Goal: Task Accomplishment & Management: Manage account settings

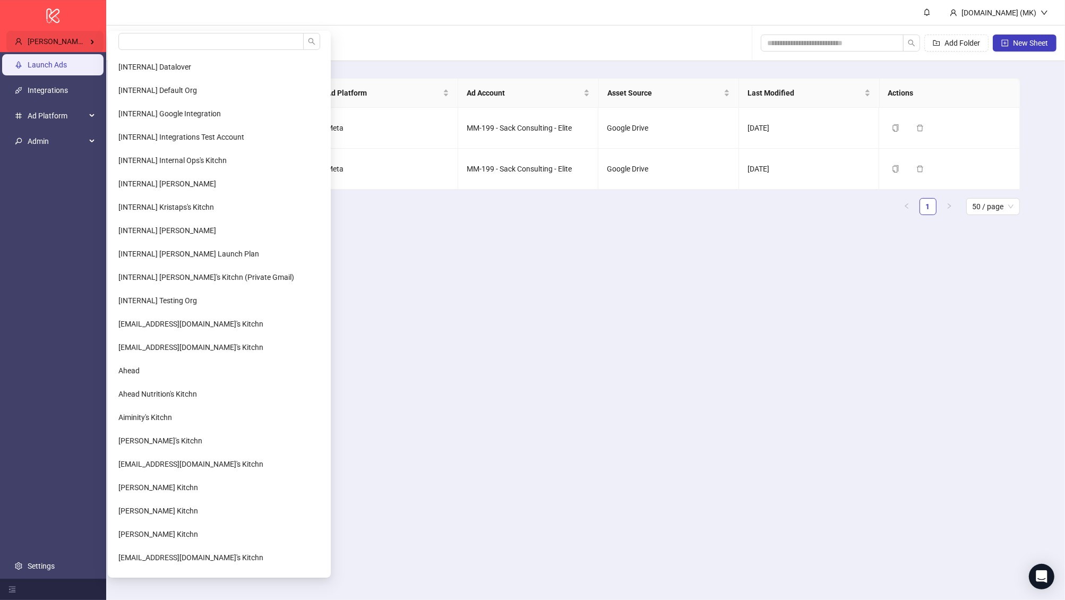
click at [28, 33] on div "[PERSON_NAME] Kitchn" at bounding box center [54, 41] width 97 height 21
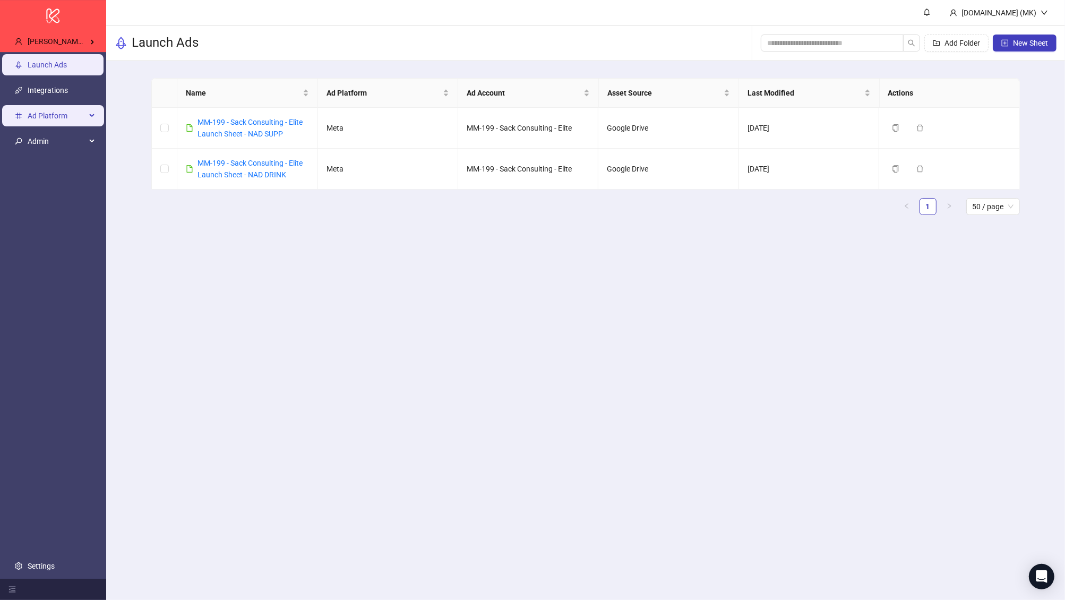
click at [70, 112] on span "Ad Platform" at bounding box center [57, 115] width 58 height 21
click at [56, 127] on li "Ad Platform Custom Metrics" at bounding box center [53, 128] width 106 height 51
click at [52, 165] on span "Admin" at bounding box center [57, 166] width 58 height 21
click at [57, 136] on span "Admin" at bounding box center [57, 141] width 58 height 21
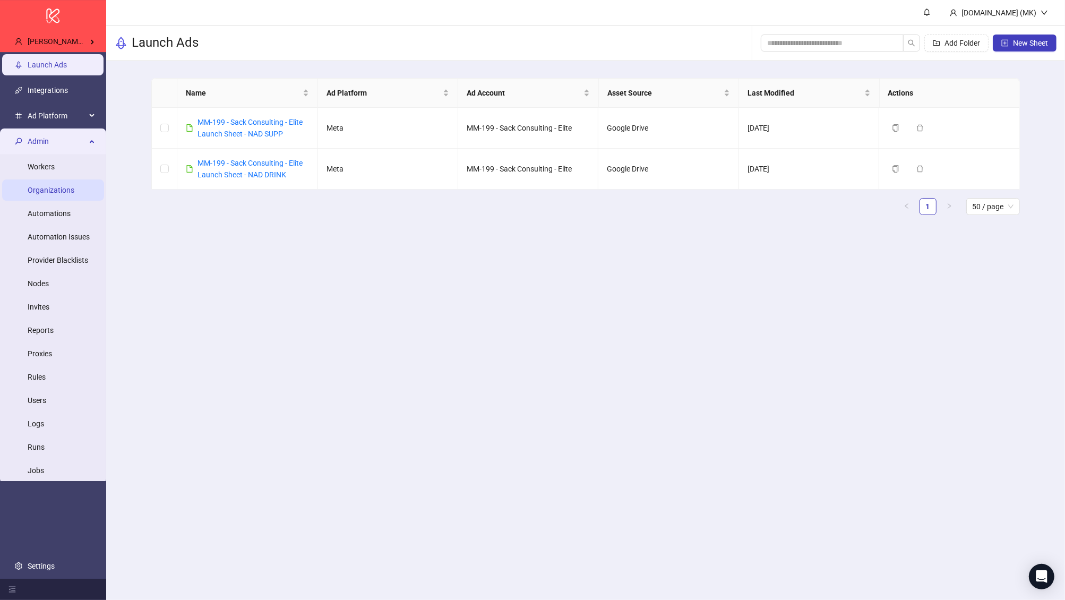
click at [73, 187] on link "Organizations" at bounding box center [51, 190] width 47 height 8
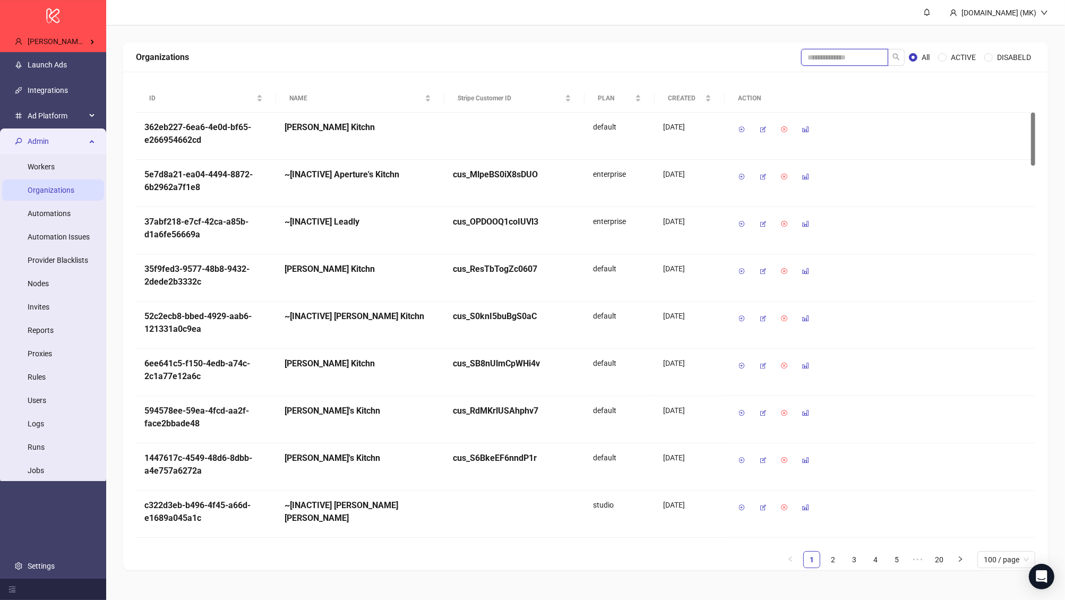
click at [868, 54] on input "search" at bounding box center [844, 57] width 87 height 17
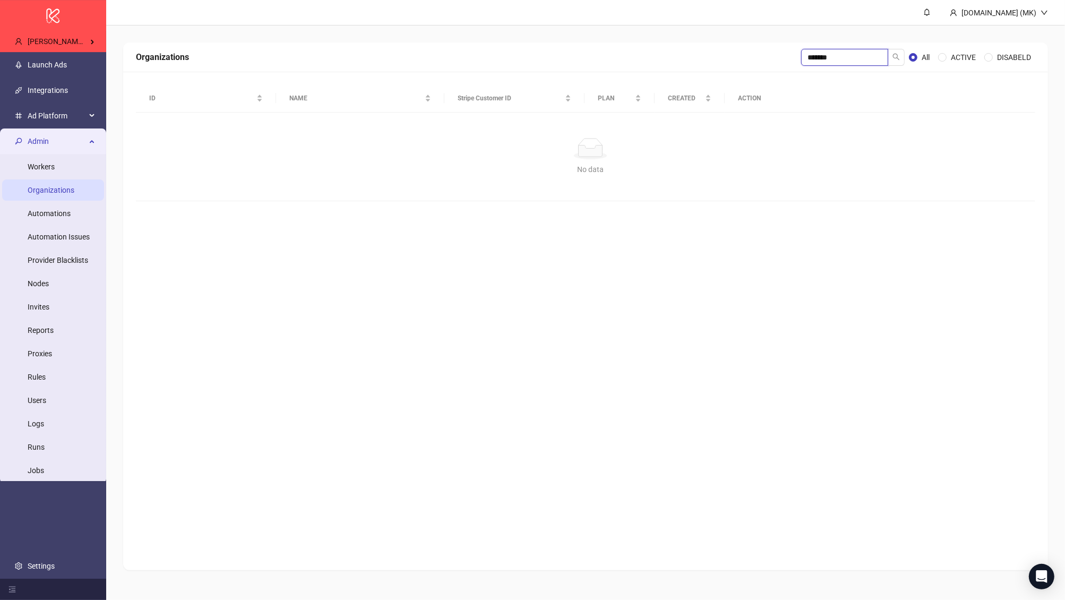
type input "*******"
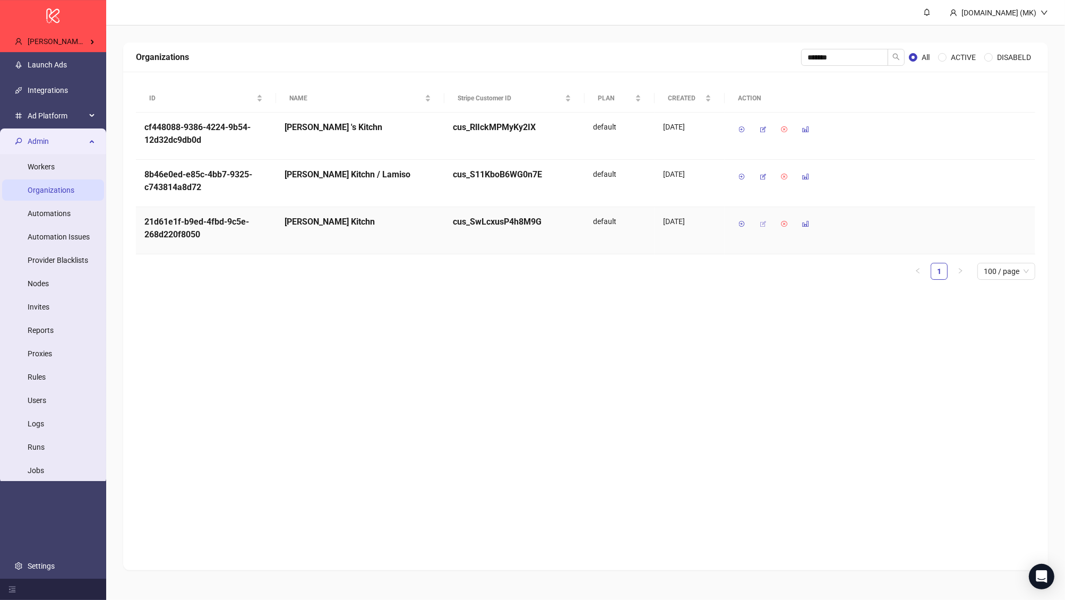
click at [760, 227] on span "button" at bounding box center [762, 224] width 7 height 8
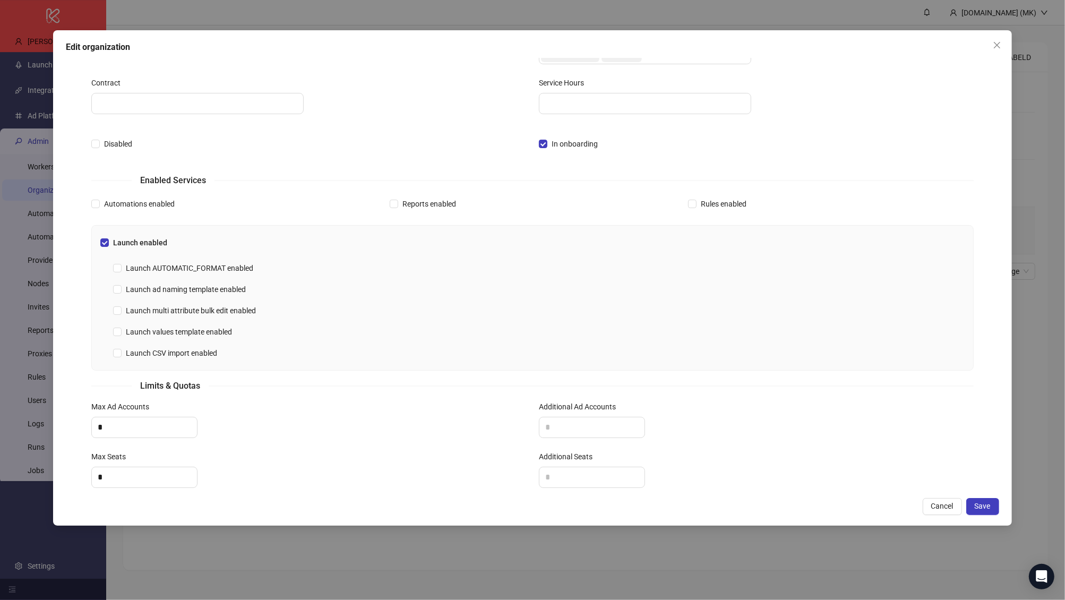
scroll to position [203, 0]
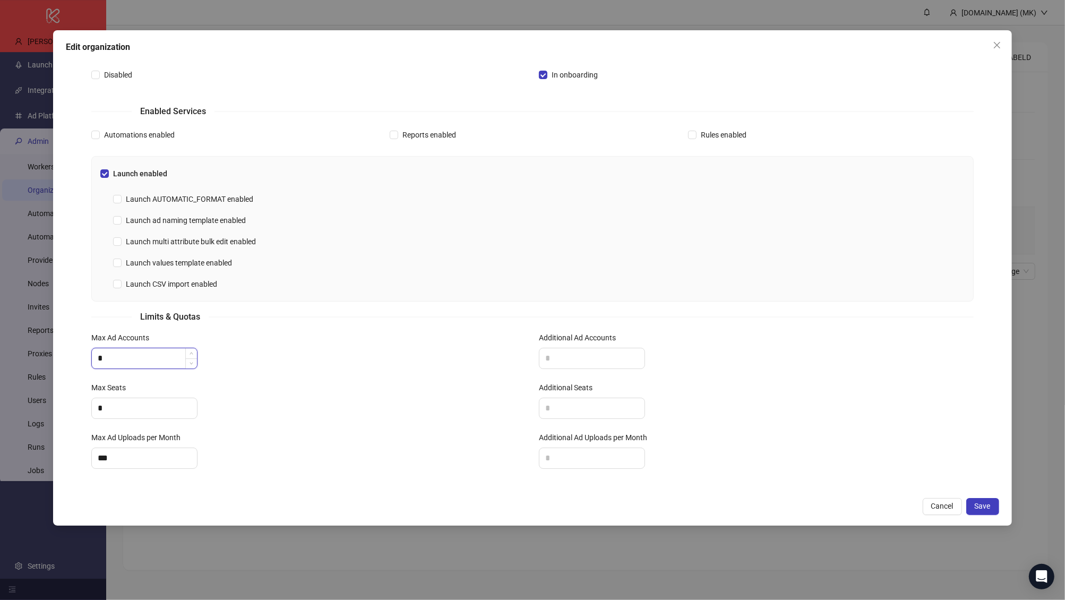
click at [134, 352] on input "*" at bounding box center [144, 358] width 105 height 20
type input "*"
click at [114, 402] on input "*" at bounding box center [144, 408] width 105 height 20
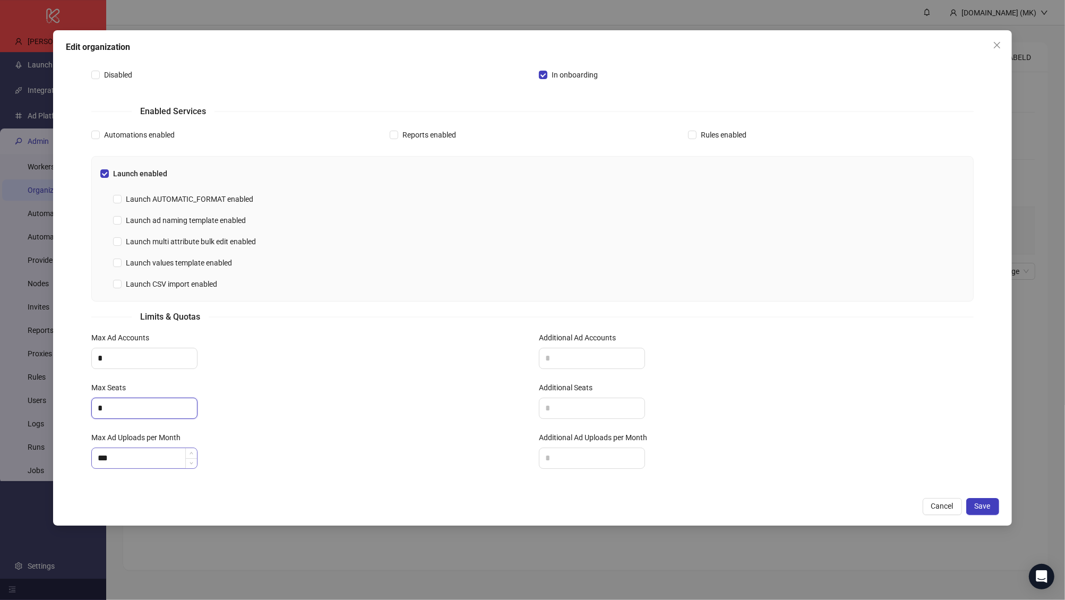
type input "*"
click at [137, 448] on input "***" at bounding box center [144, 458] width 105 height 20
type input "***"
click at [305, 348] on div "*" at bounding box center [308, 358] width 435 height 21
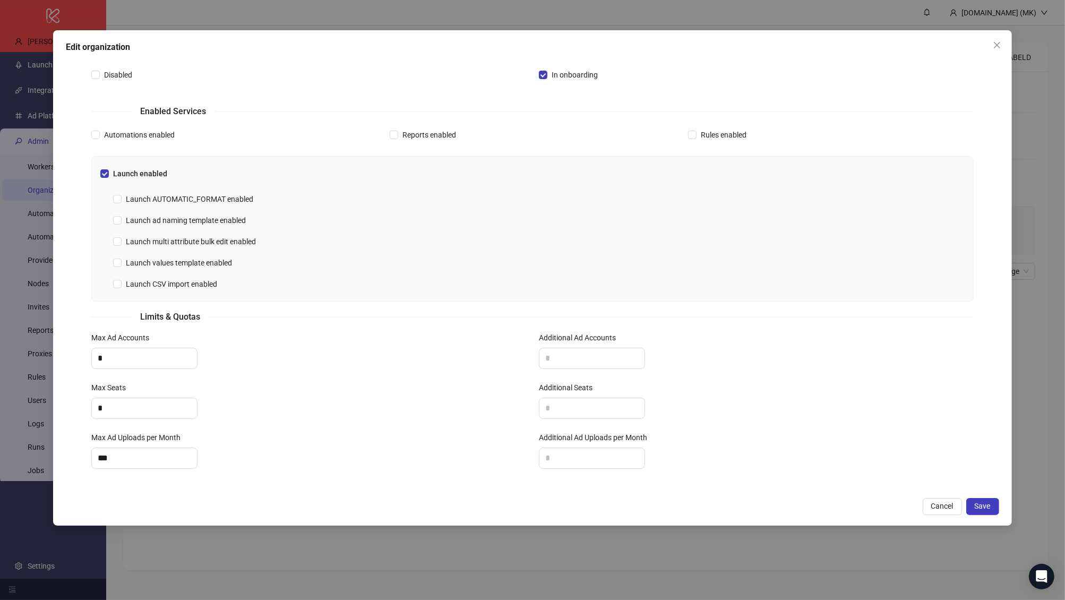
scroll to position [30, 0]
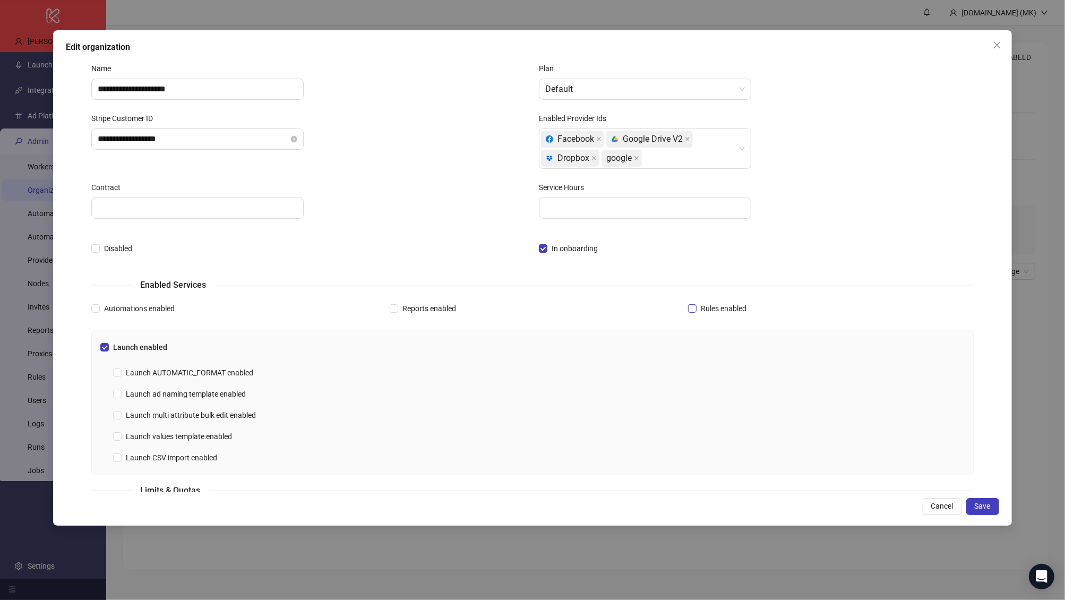
click at [702, 307] on span "Rules enabled" at bounding box center [723, 308] width 54 height 12
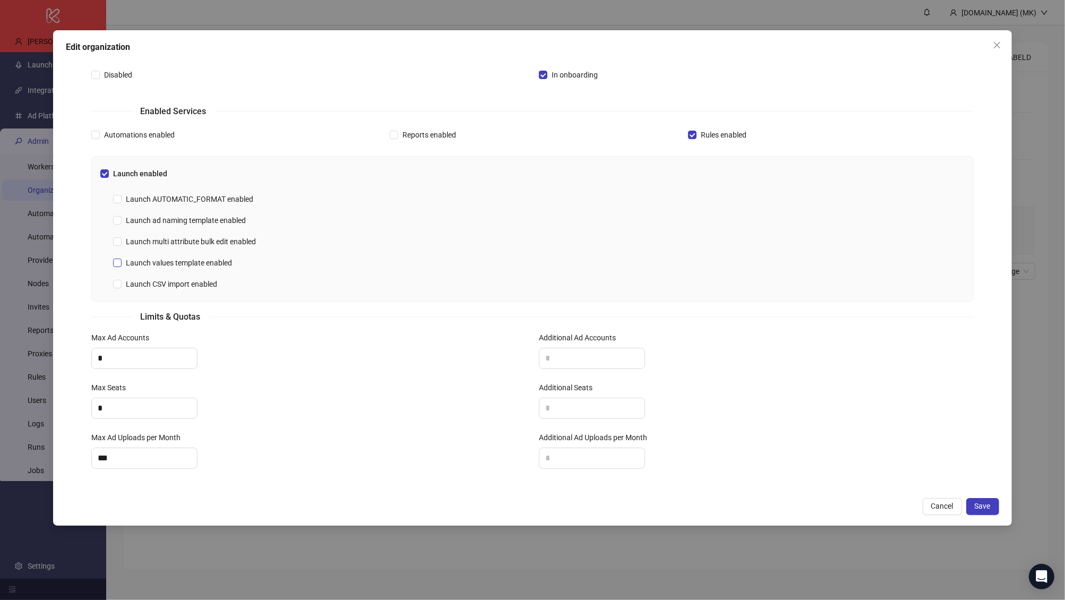
click at [138, 261] on span "Launch values template enabled" at bounding box center [179, 263] width 115 height 12
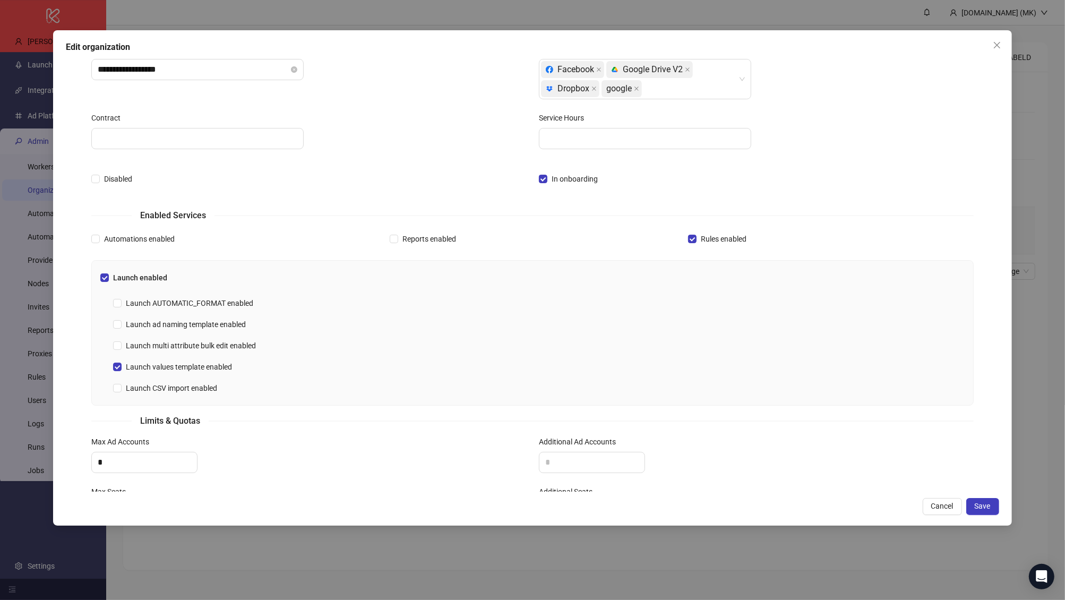
scroll to position [0, 0]
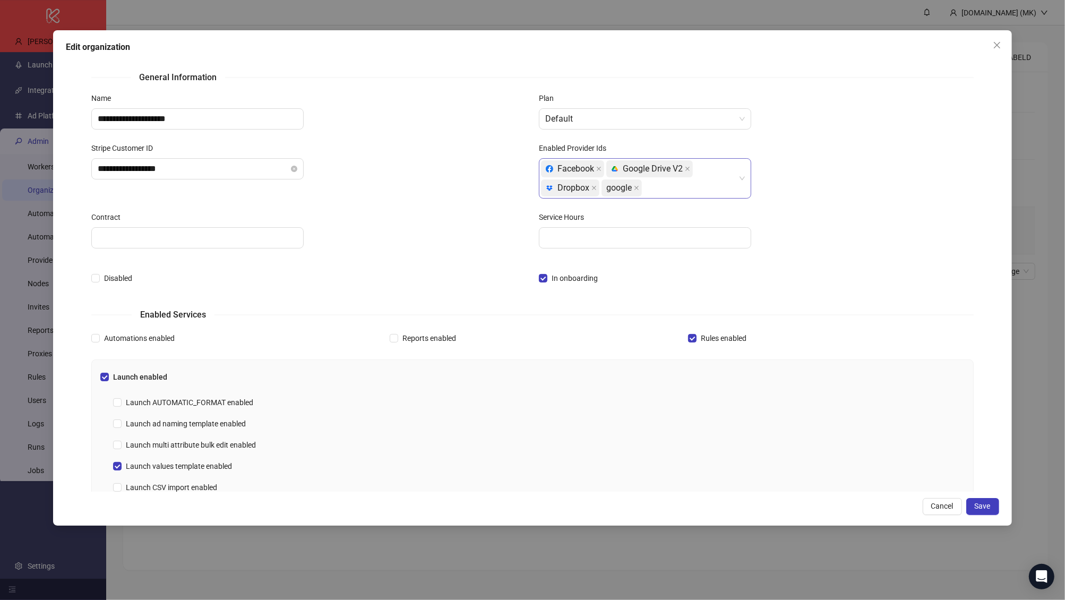
click at [687, 186] on div "Facebook platform/google_drive Google Drive V2 platform/dropbox Dropbox google" at bounding box center [639, 178] width 197 height 38
type input "*****"
click at [664, 209] on div "platform/slack Slack" at bounding box center [644, 211] width 195 height 12
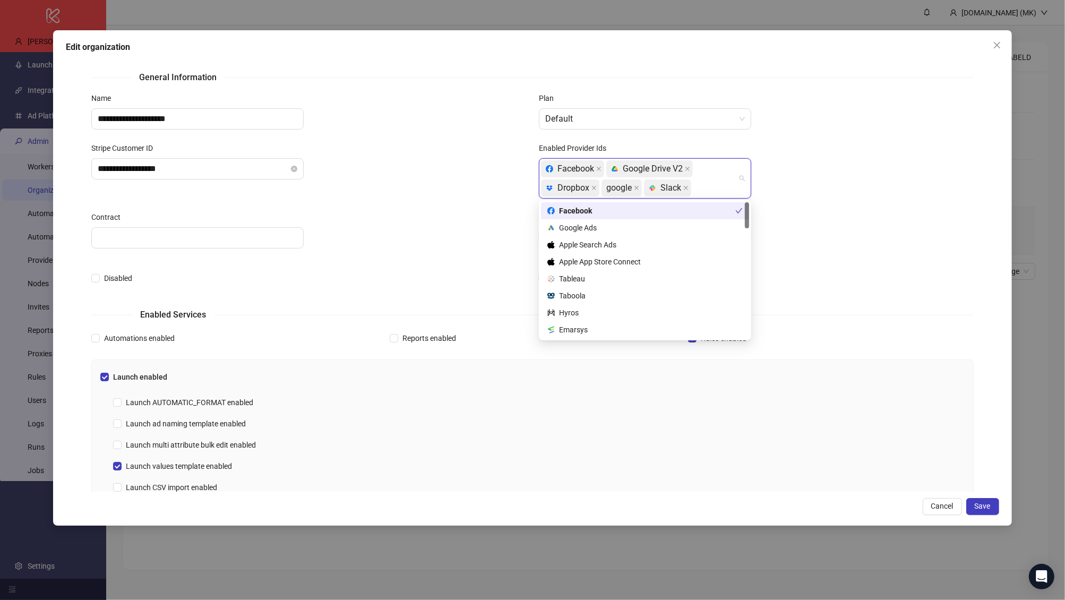
click at [838, 248] on div "Service Hours" at bounding box center [755, 236] width 447 height 50
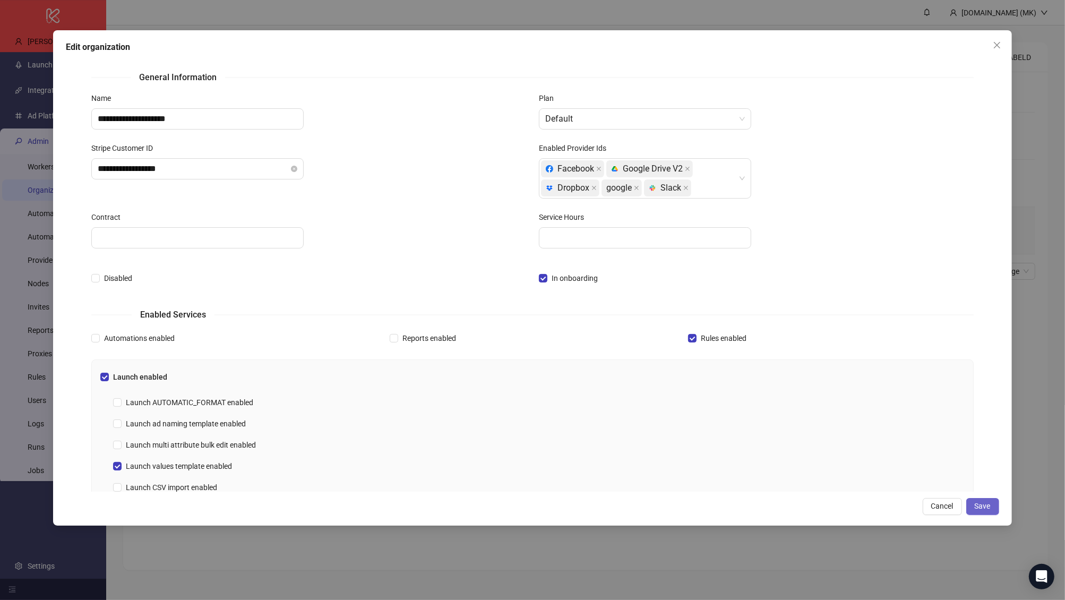
click at [987, 506] on span "Save" at bounding box center [982, 506] width 16 height 8
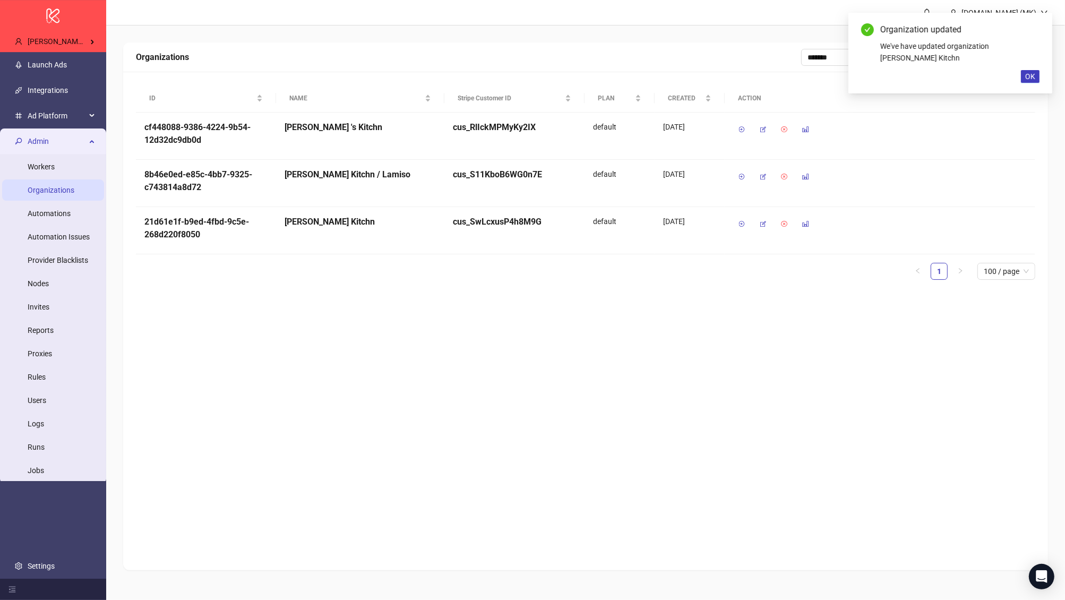
click at [658, 374] on div "Organizations ******* All ACTIVE DISABELD ID NAME Stripe Customer ID PLAN CREAT…" at bounding box center [585, 306] width 924 height 528
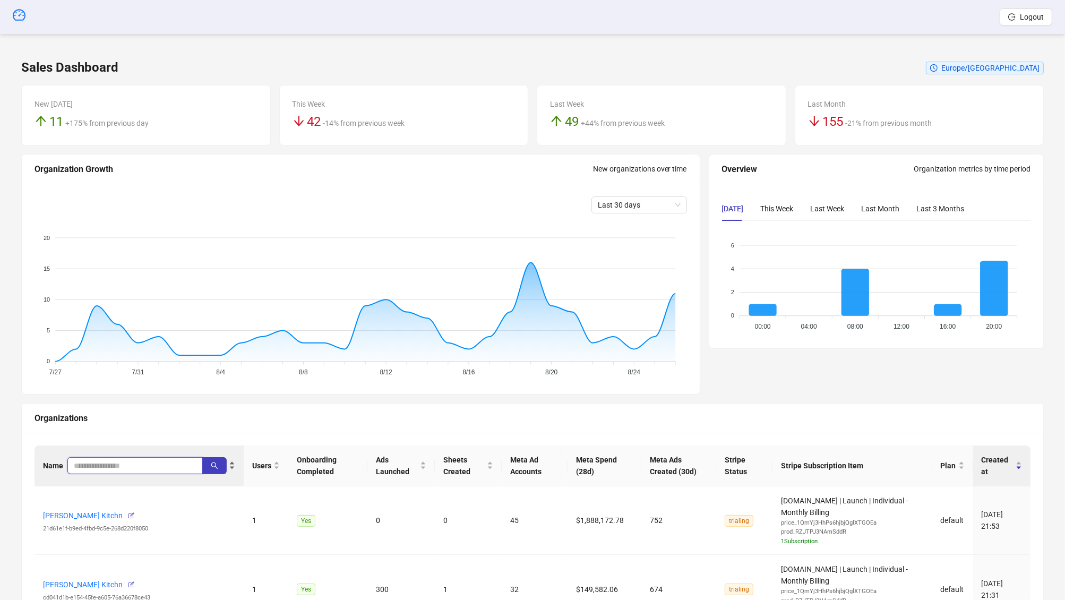
click at [114, 464] on input "search" at bounding box center [131, 466] width 114 height 12
click at [84, 512] on link "Brandon Fink's Kitchn" at bounding box center [83, 515] width 80 height 8
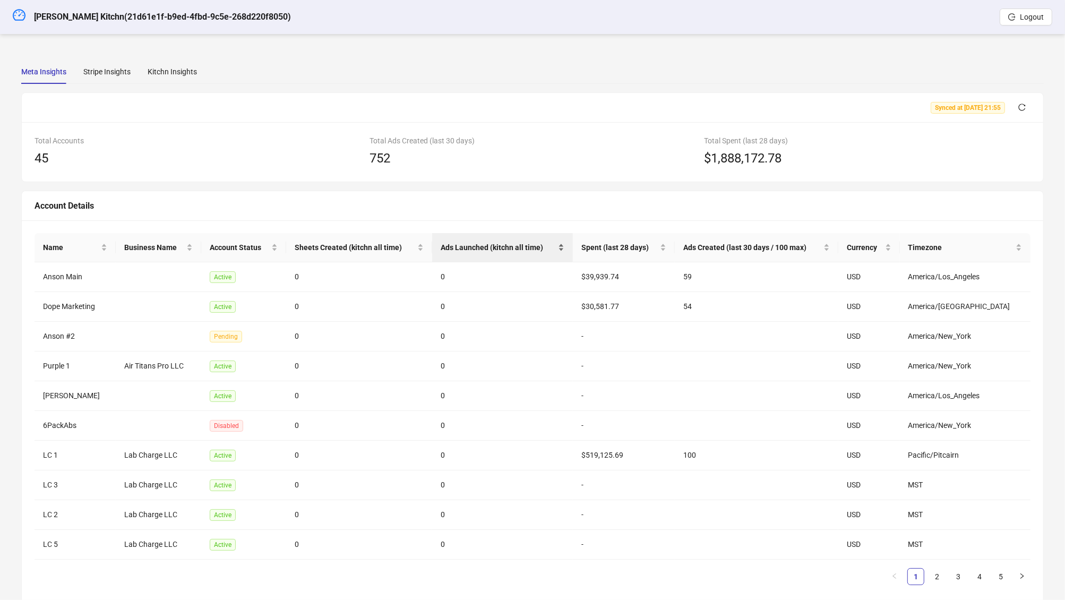
click at [625, 245] on span "Spent (last 28 days)" at bounding box center [619, 247] width 76 height 12
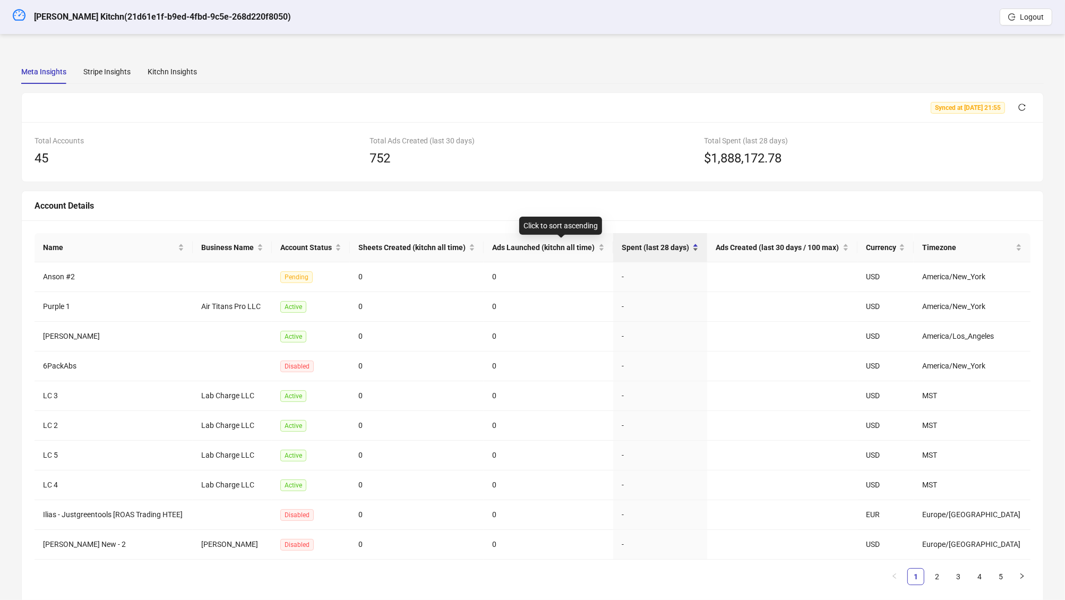
click at [661, 241] on div "Spent (last 28 days)" at bounding box center [659, 247] width 77 height 12
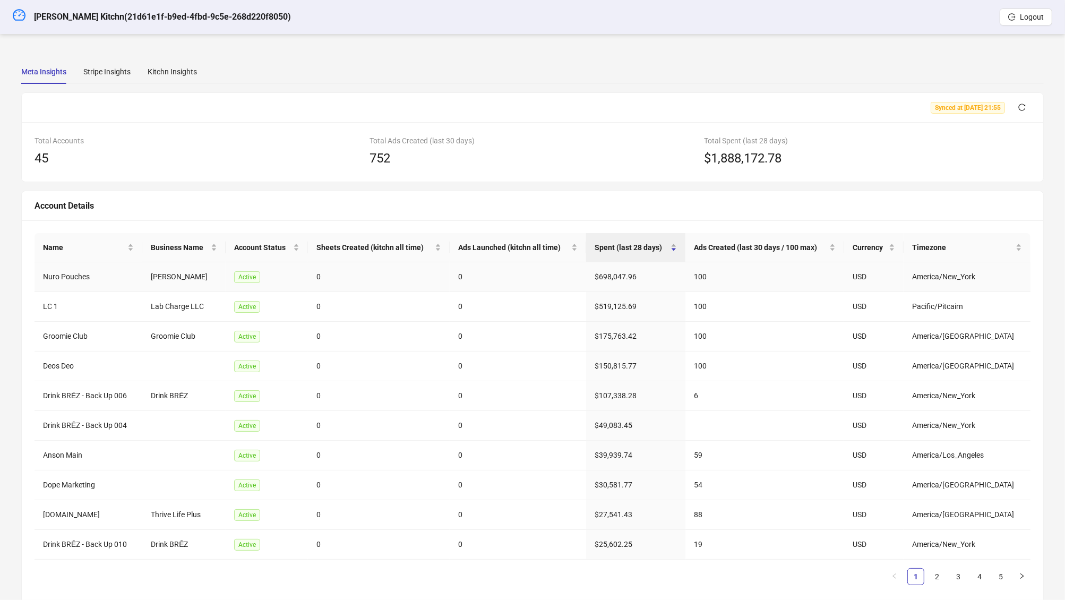
click at [69, 271] on td "Nuro Pouches" at bounding box center [88, 277] width 108 height 30
copy td "Nuro Pouches"
click at [245, 203] on div "Account Details" at bounding box center [532, 205] width 996 height 13
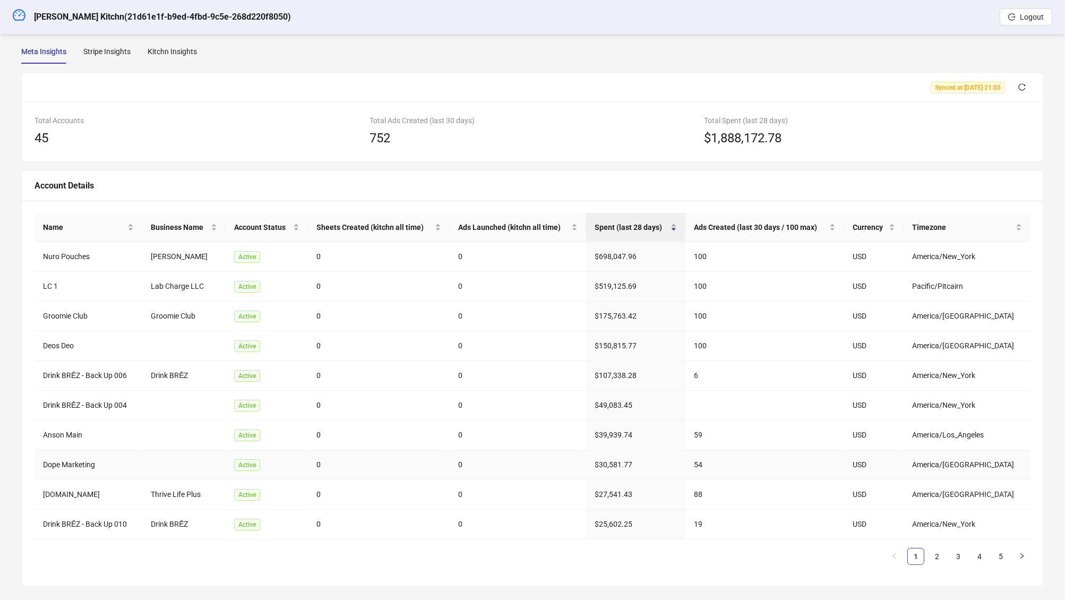
scroll to position [27, 0]
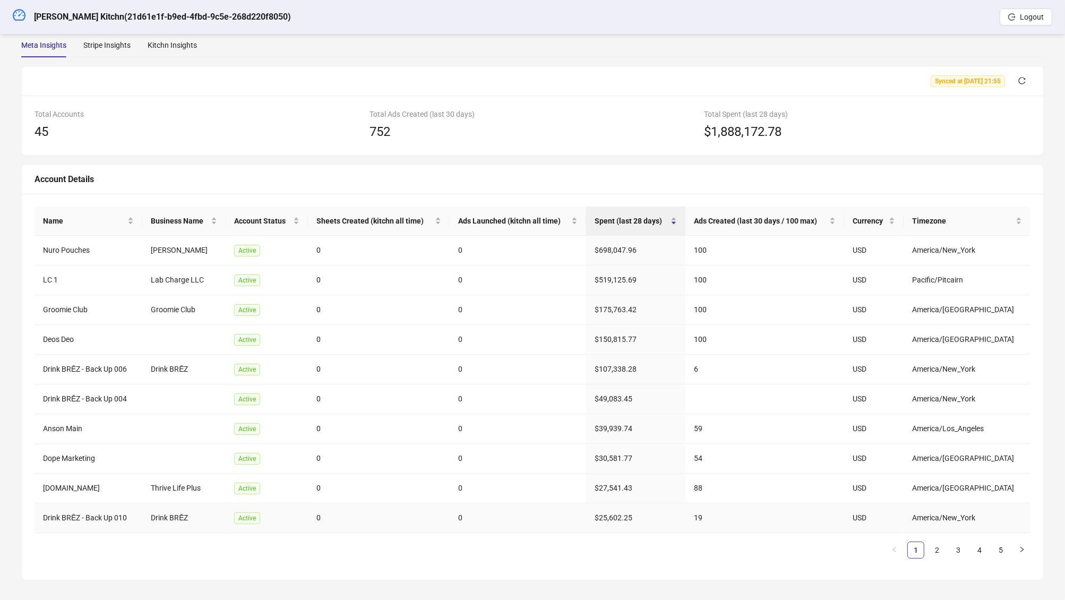
click at [90, 512] on td "Drink BRĒZ - Back Up 010" at bounding box center [88, 518] width 108 height 30
click at [76, 511] on td "Drink BRĒZ - Back Up 010" at bounding box center [88, 518] width 108 height 30
copy td "BRĒZ"
